Goal: Check status: Check status

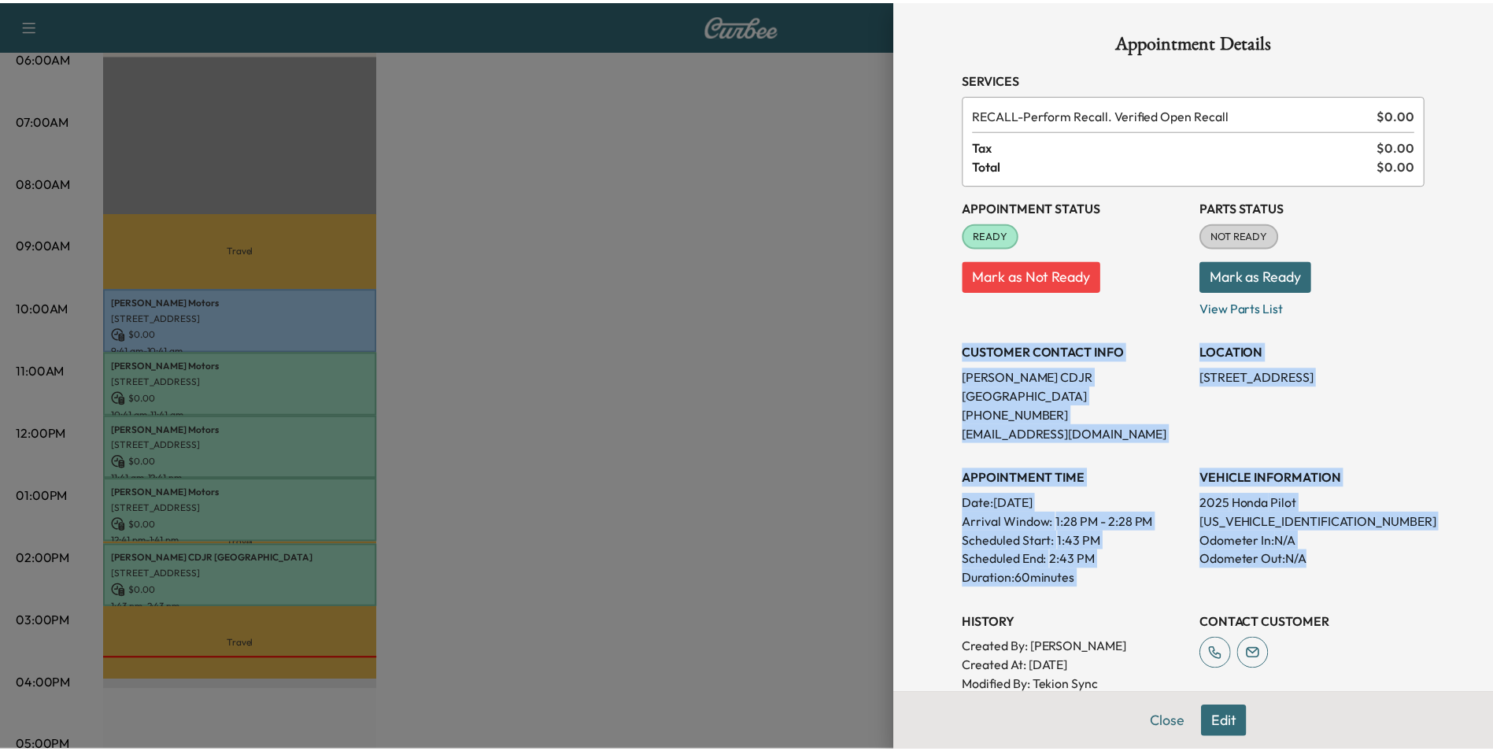
scroll to position [236, 0]
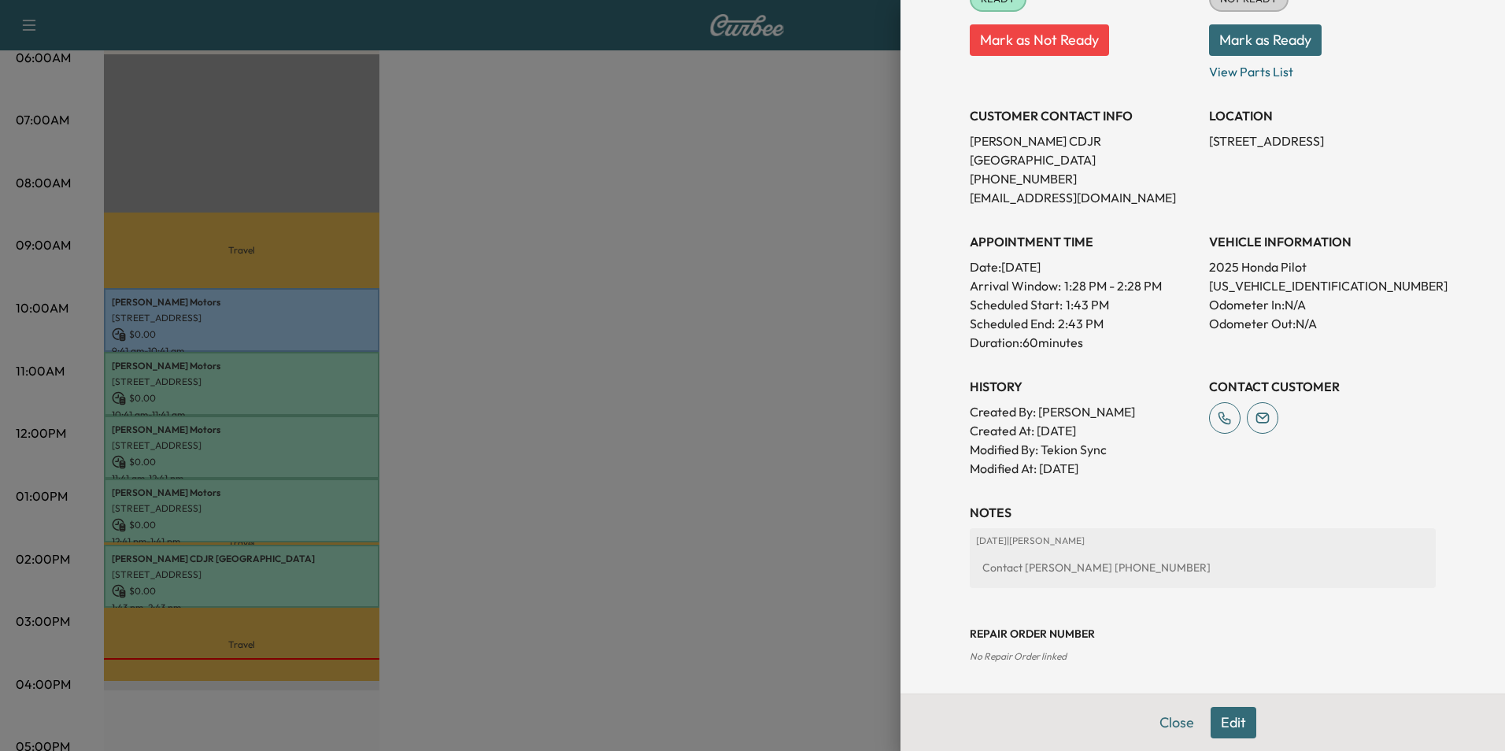
click at [771, 203] on div at bounding box center [752, 375] width 1505 height 751
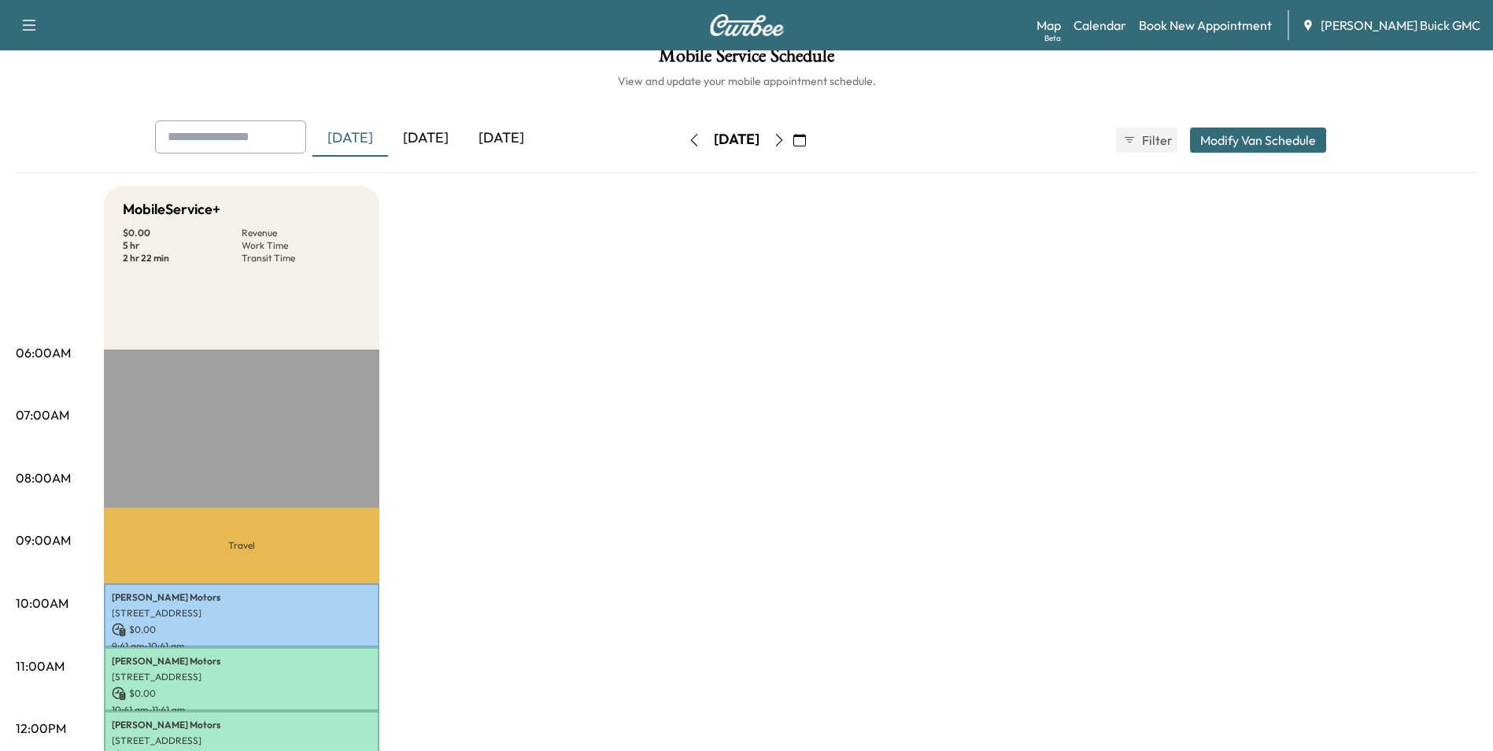
scroll to position [0, 0]
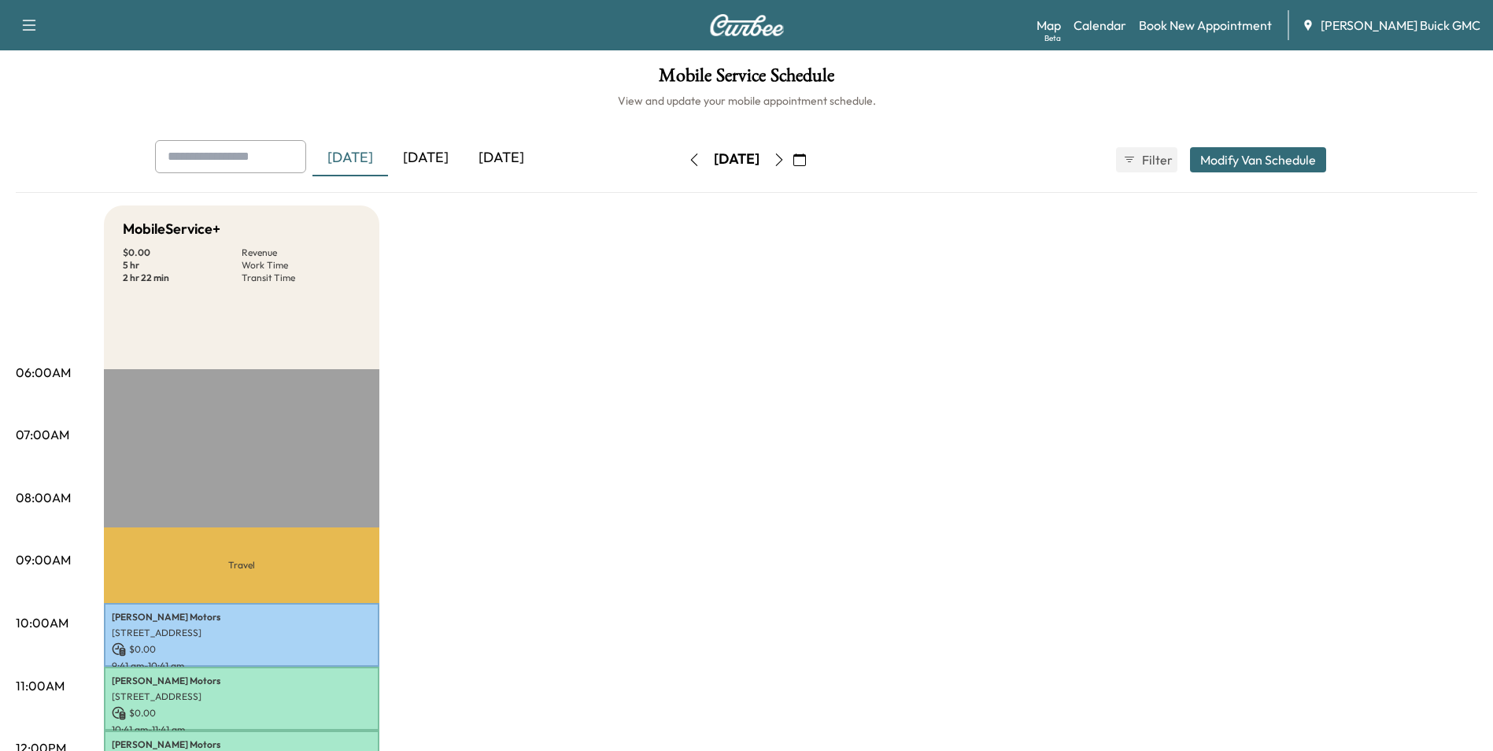
click at [433, 153] on div "[DATE]" at bounding box center [426, 158] width 76 height 36
